Goal: Complete application form

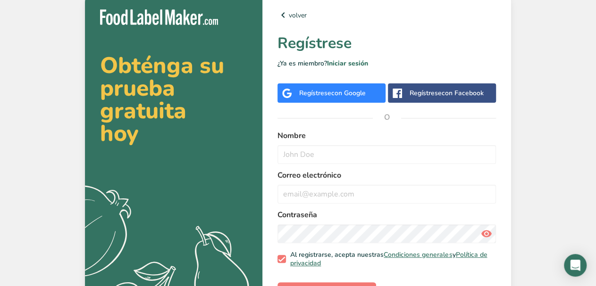
click at [419, 91] on div "Regístrese con Facebook" at bounding box center [446, 93] width 74 height 10
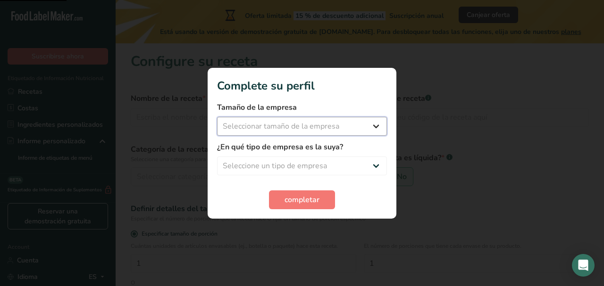
click at [217, 117] on select "Seleccionar tamaño de la empresa Menos de 10 empleados De 10 a 50 empleados De …" at bounding box center [302, 126] width 170 height 19
select select "1"
click option "Menos de 10 empleados" at bounding box center [0, 0] width 0 height 0
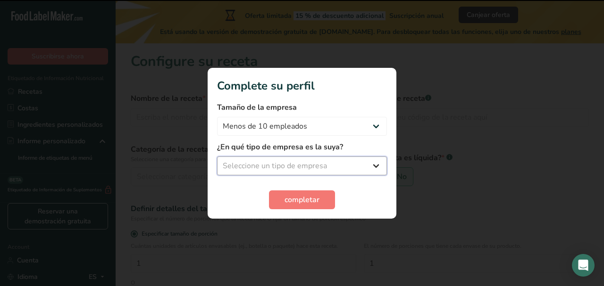
click at [217, 157] on select "Seleccione un tipo de empresa Fabricante de alimentos envasados Restaurante y c…" at bounding box center [302, 166] width 170 height 19
select select "3"
click option "Panadería" at bounding box center [0, 0] width 0 height 0
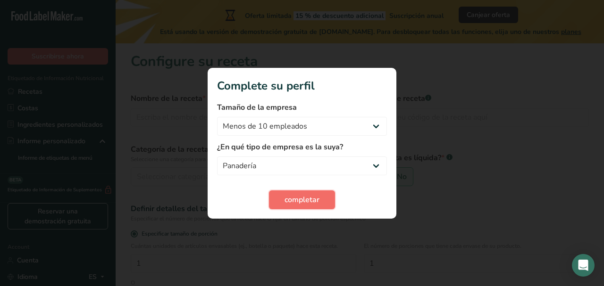
click at [293, 198] on span "completar" at bounding box center [301, 199] width 35 height 11
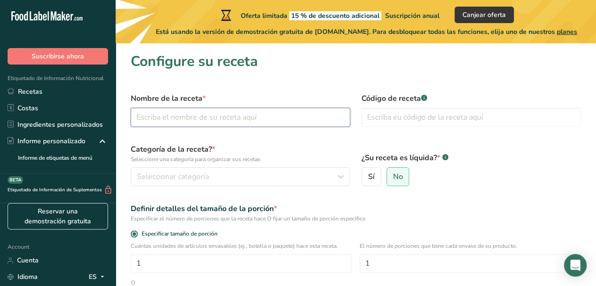
click at [161, 118] on input "text" at bounding box center [240, 117] width 219 height 19
